Goal: Task Accomplishment & Management: Use online tool/utility

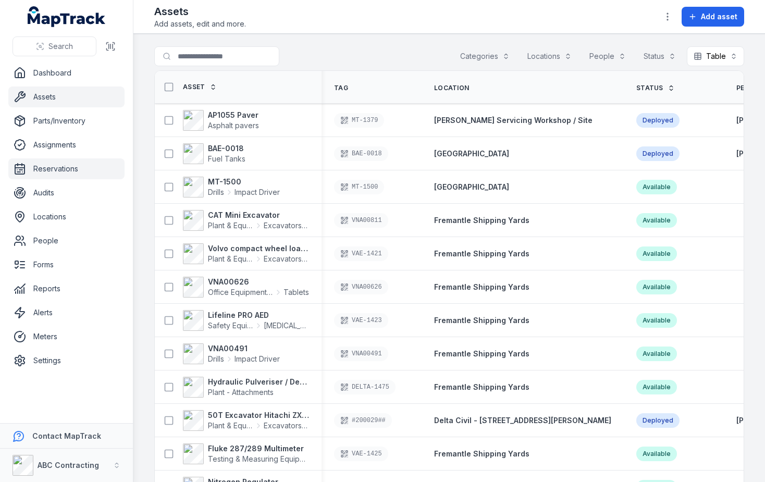
click at [67, 165] on link "Reservations" at bounding box center [66, 168] width 116 height 21
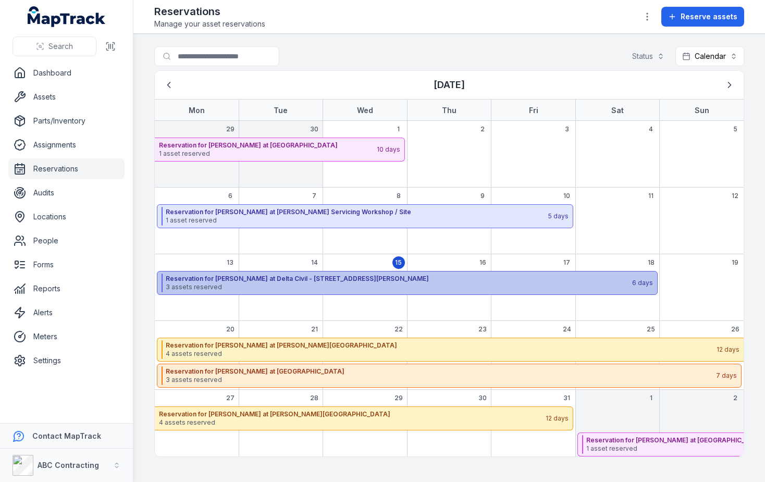
click at [188, 289] on span "3 assets reserved" at bounding box center [398, 287] width 465 height 8
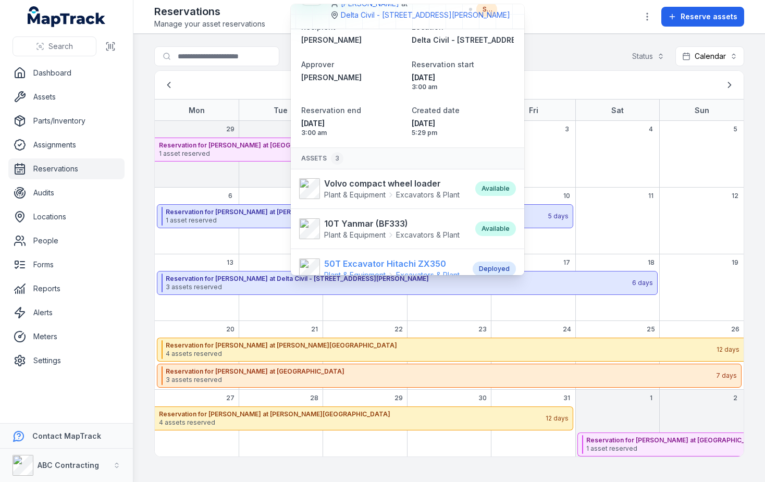
scroll to position [34, 0]
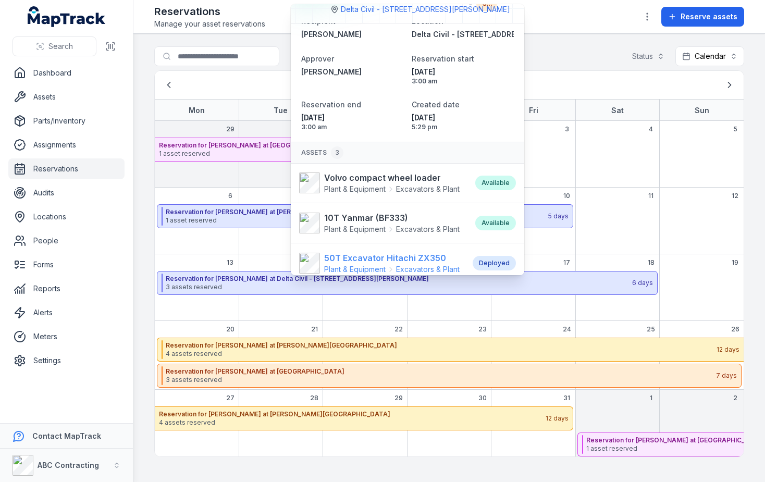
click at [363, 262] on strong "50T Excavator Hitachi ZX350" at bounding box center [391, 258] width 135 height 13
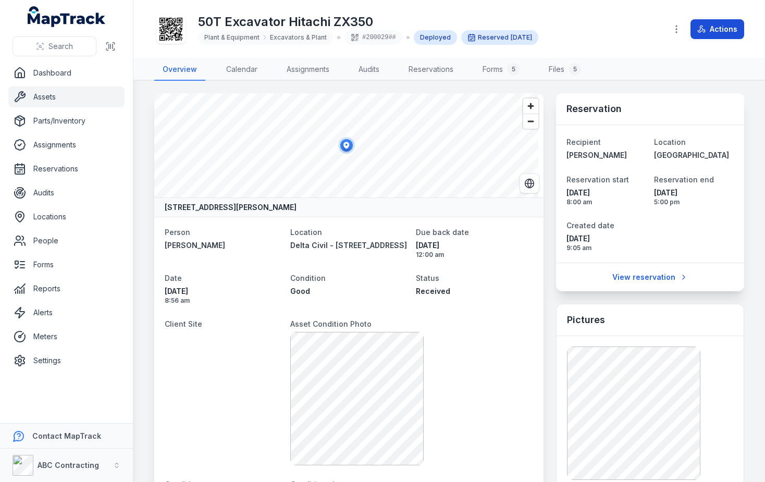
click at [710, 27] on button "Actions" at bounding box center [717, 29] width 54 height 20
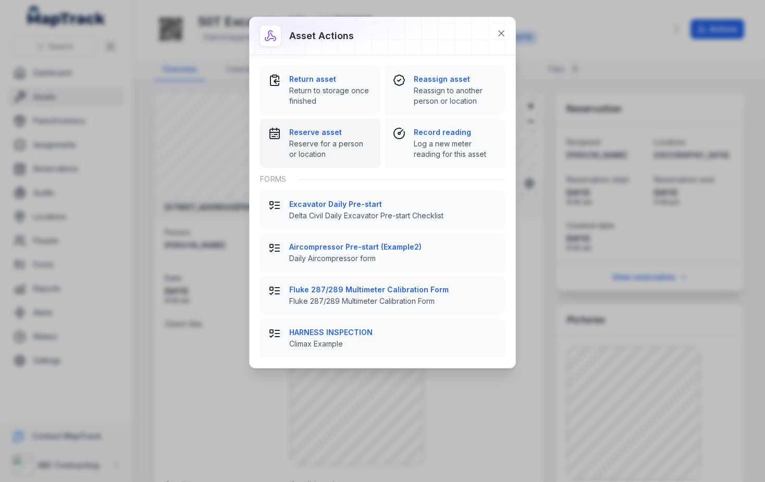
click at [342, 139] on span "Reserve for a person or location" at bounding box center [330, 149] width 83 height 21
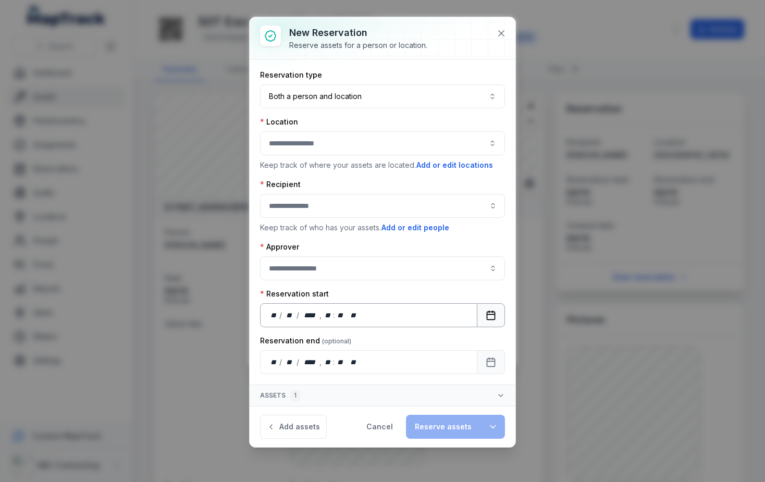
click at [495, 317] on rect "Calendar" at bounding box center [491, 316] width 8 height 8
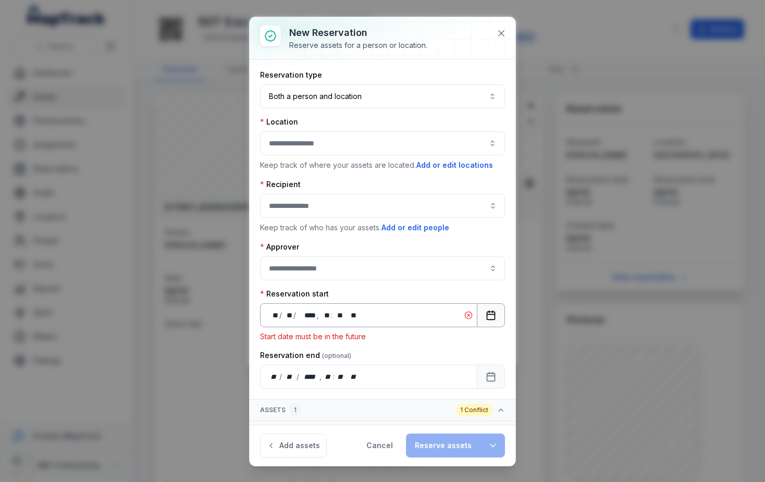
drag, startPoint x: 498, startPoint y: 315, endPoint x: 492, endPoint y: 311, distance: 7.2
click at [498, 314] on div "**********" at bounding box center [383, 241] width 266 height 365
click at [488, 310] on button "Calendar" at bounding box center [491, 315] width 28 height 24
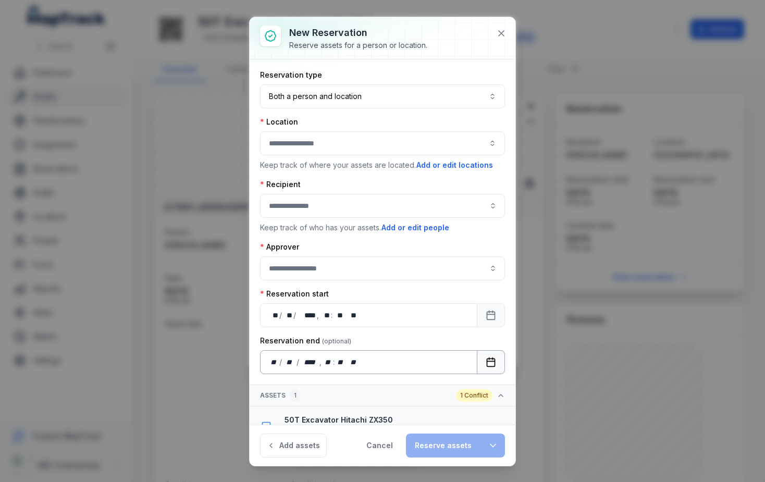
click at [483, 367] on button "Calendar" at bounding box center [491, 362] width 28 height 24
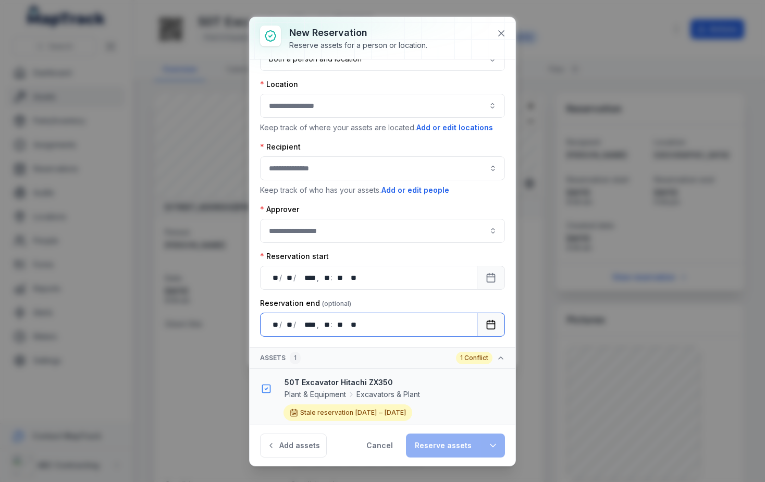
scroll to position [43, 0]
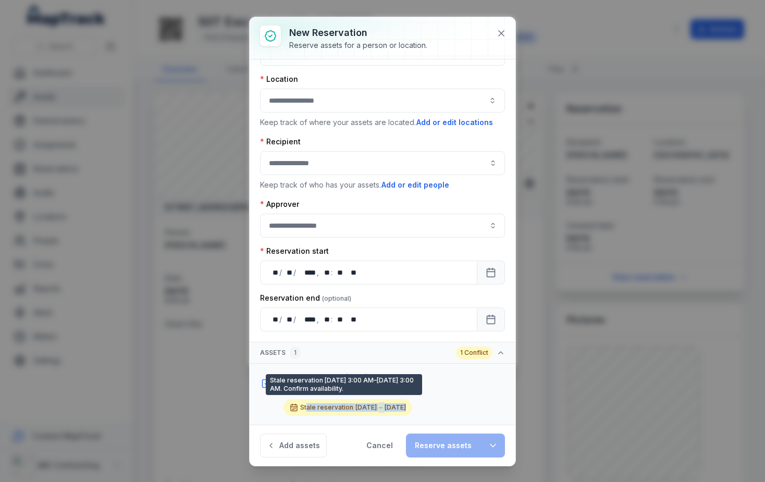
drag, startPoint x: 308, startPoint y: 410, endPoint x: 401, endPoint y: 413, distance: 92.8
click at [401, 413] on div "Stale reservation [DATE] – [DATE]" at bounding box center [347, 407] width 129 height 17
click at [473, 421] on li "50T Excavator Hitachi ZX350 Plant & Equipment Excavators & Plant Stale reservat…" at bounding box center [382, 394] width 265 height 60
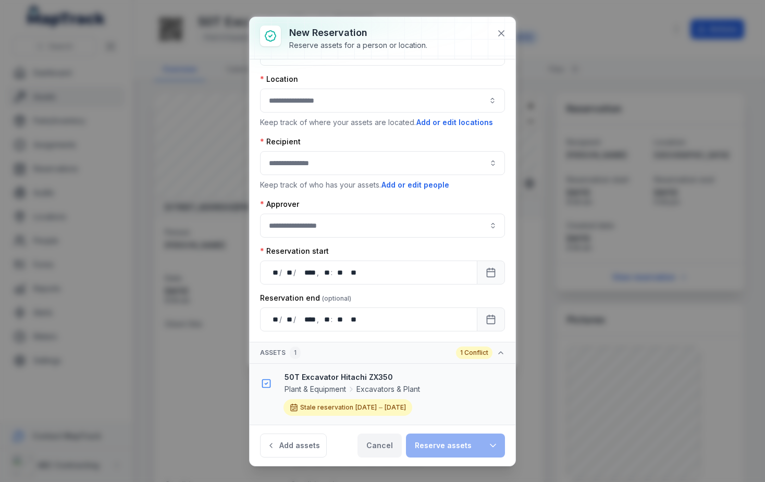
click at [389, 450] on button "Cancel" at bounding box center [379, 446] width 44 height 24
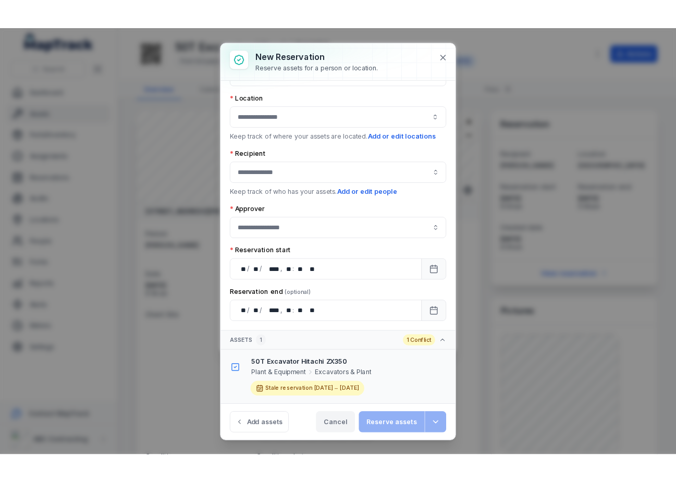
scroll to position [0, 0]
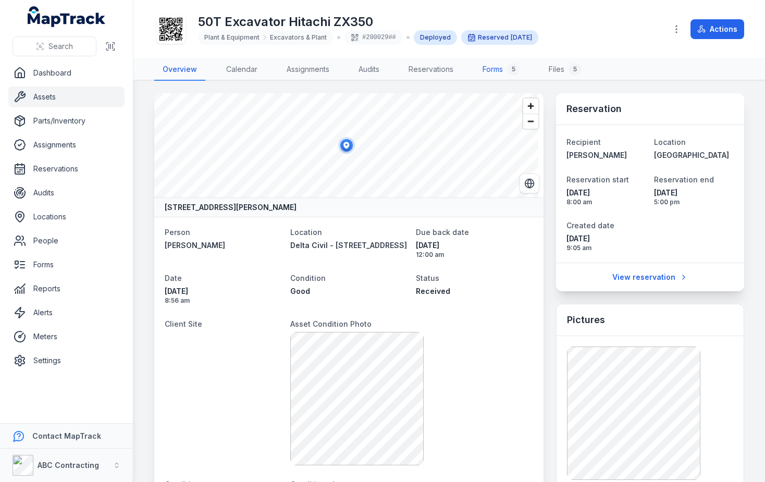
click at [500, 67] on link "Forms 5" at bounding box center [501, 70] width 54 height 22
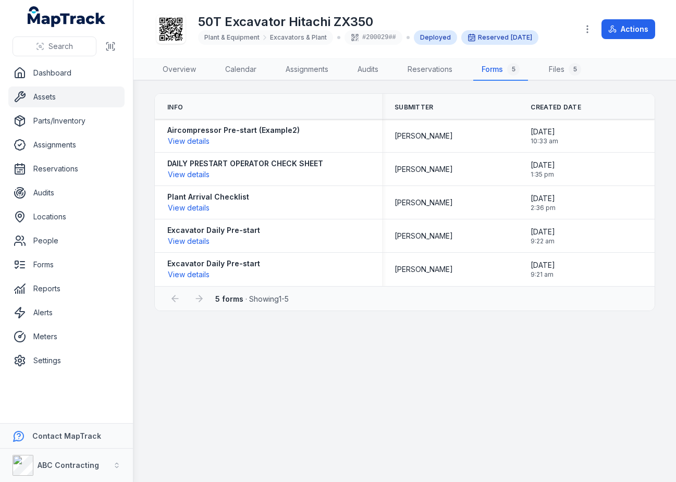
click at [165, 33] on icon at bounding box center [170, 29] width 23 height 23
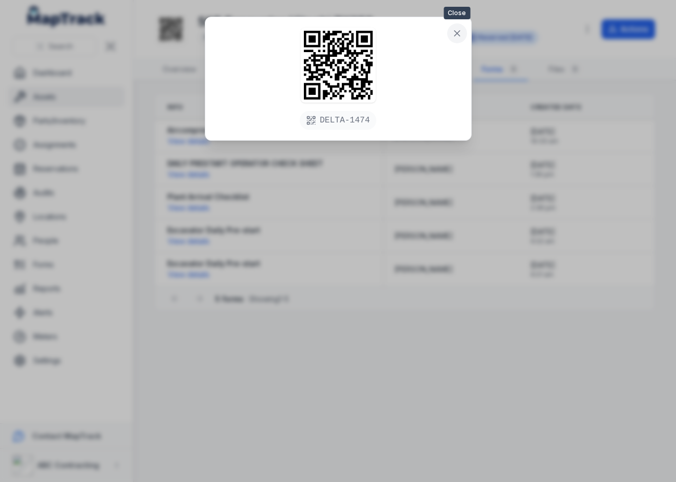
click at [454, 24] on button at bounding box center [457, 33] width 20 height 20
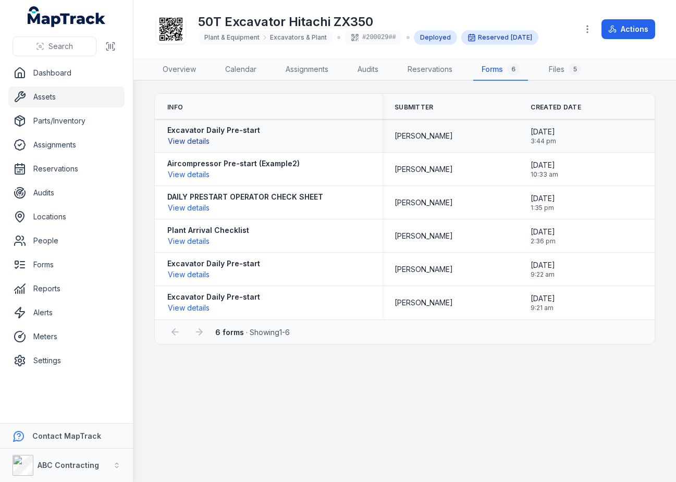
click at [205, 141] on button "View details" at bounding box center [188, 140] width 43 height 11
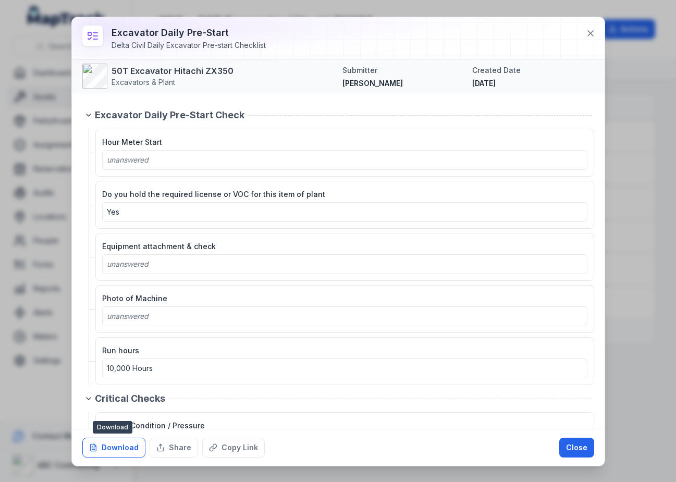
click at [105, 445] on button "Download" at bounding box center [113, 448] width 63 height 20
click at [576, 450] on button "Close" at bounding box center [576, 448] width 35 height 20
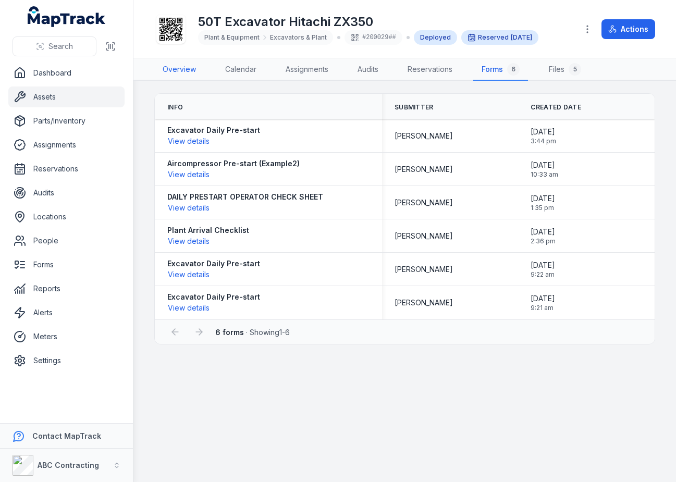
click at [180, 77] on link "Overview" at bounding box center [179, 70] width 50 height 22
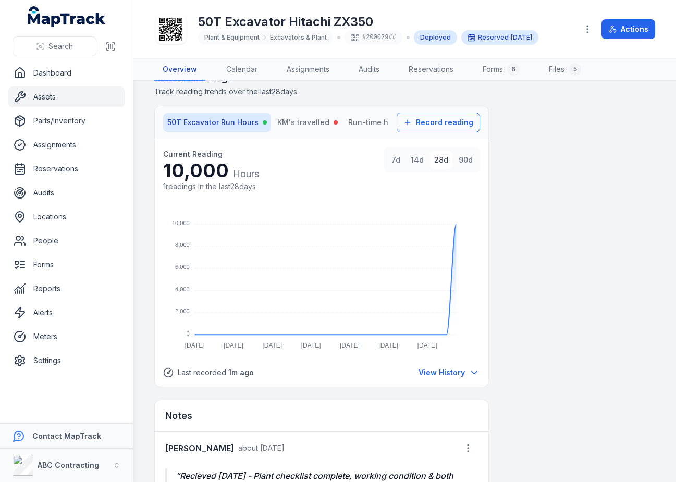
scroll to position [1106, 0]
click at [387, 167] on button "7d" at bounding box center [395, 160] width 17 height 19
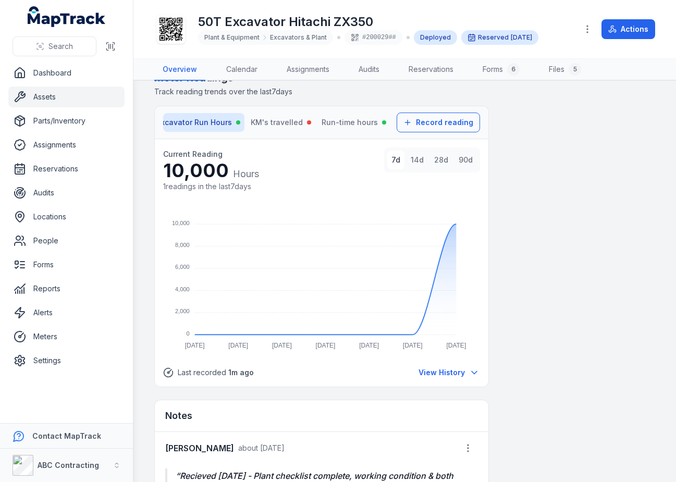
scroll to position [0, 0]
click at [298, 121] on span "KM's travelled" at bounding box center [303, 122] width 52 height 10
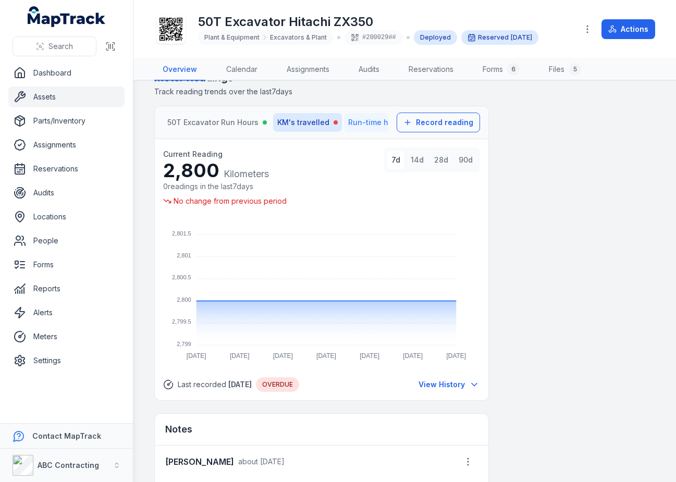
click at [366, 122] on span "Run-time hours" at bounding box center [376, 122] width 56 height 10
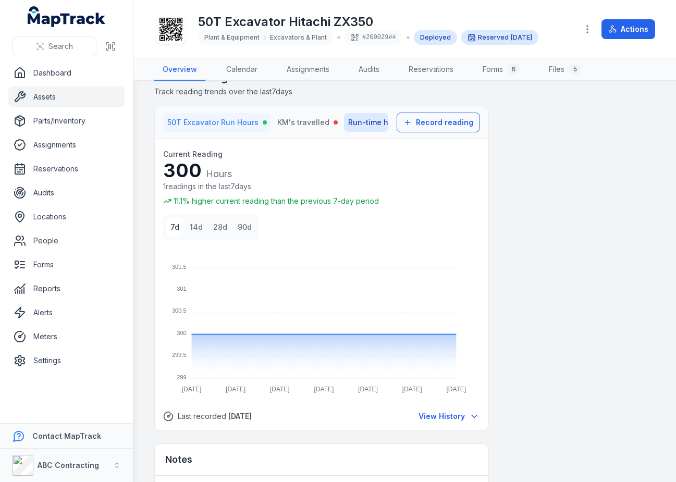
click at [226, 115] on button "50T Excavator Run Hours" at bounding box center [217, 122] width 108 height 19
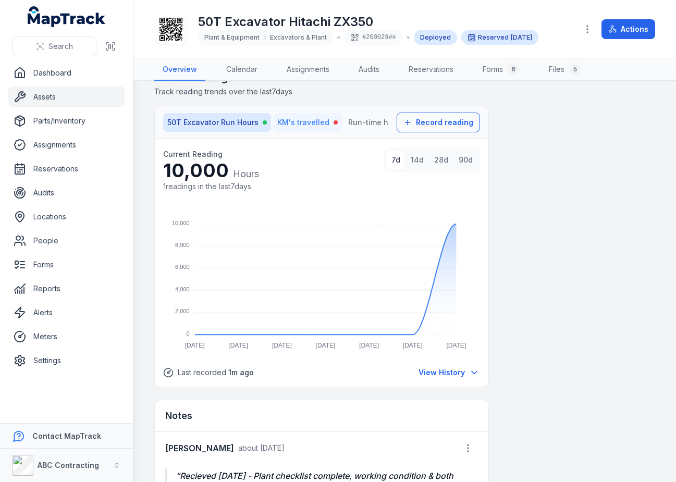
click at [301, 126] on span "KM's travelled" at bounding box center [303, 122] width 52 height 10
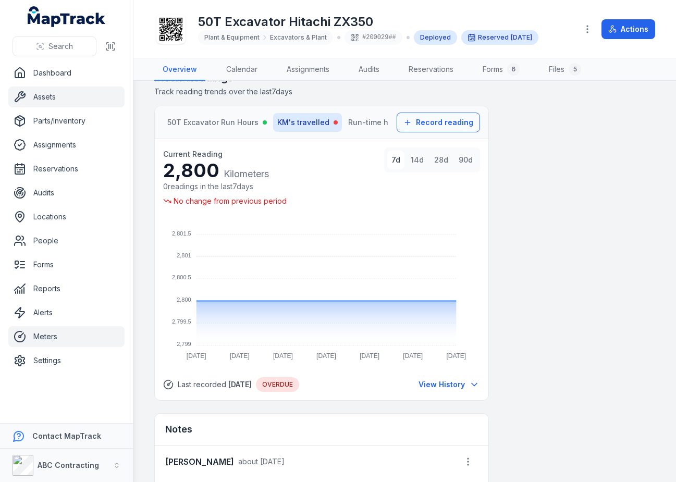
click at [45, 332] on link "Meters" at bounding box center [66, 336] width 116 height 21
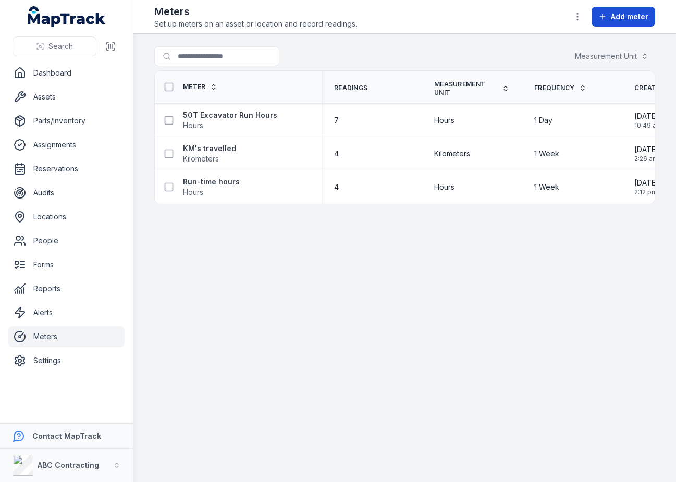
click at [637, 19] on span "Add meter" at bounding box center [630, 16] width 38 height 10
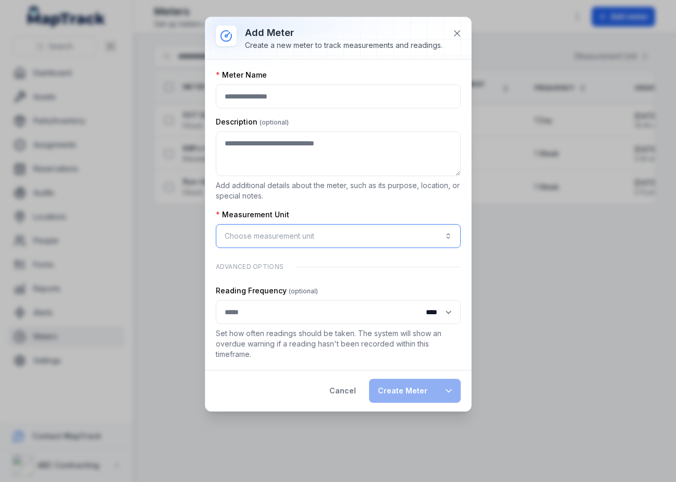
click at [268, 226] on button "Choose measurement unit" at bounding box center [338, 236] width 245 height 24
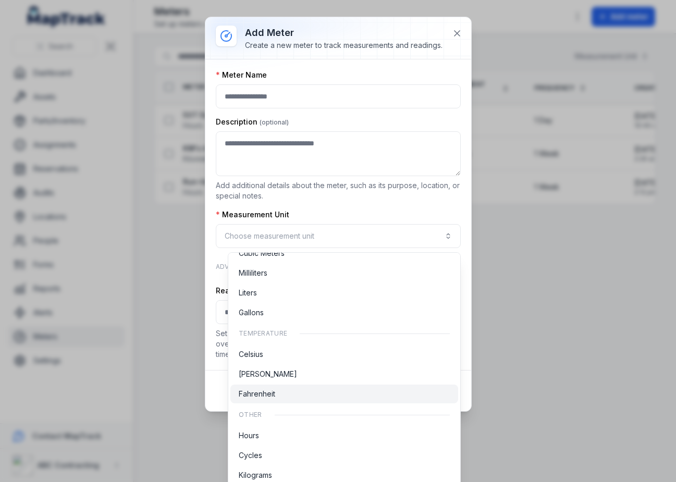
scroll to position [321, 0]
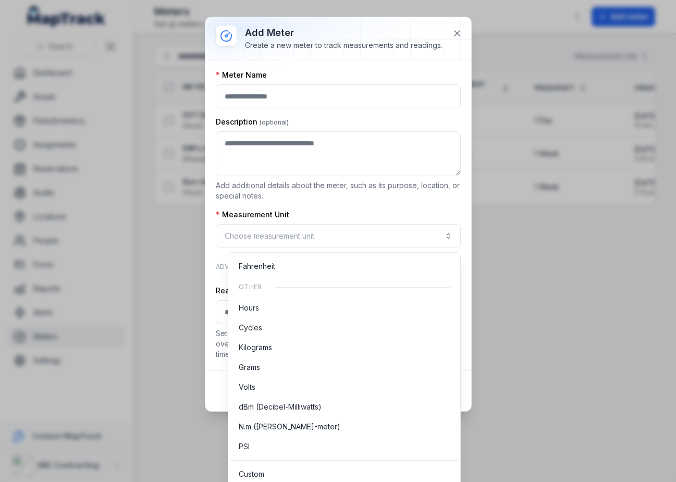
click at [339, 208] on div "Meter Name Description Add additional details about the meter, such as its purp…" at bounding box center [338, 215] width 245 height 290
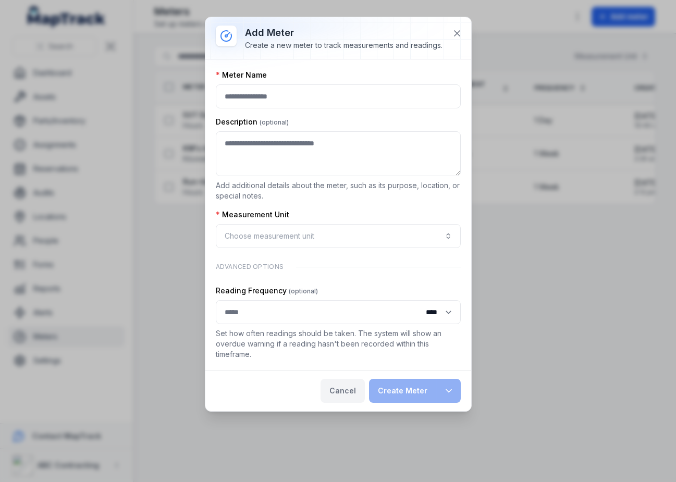
click at [336, 386] on button "Cancel" at bounding box center [342, 391] width 44 height 24
